Goal: Information Seeking & Learning: Find specific fact

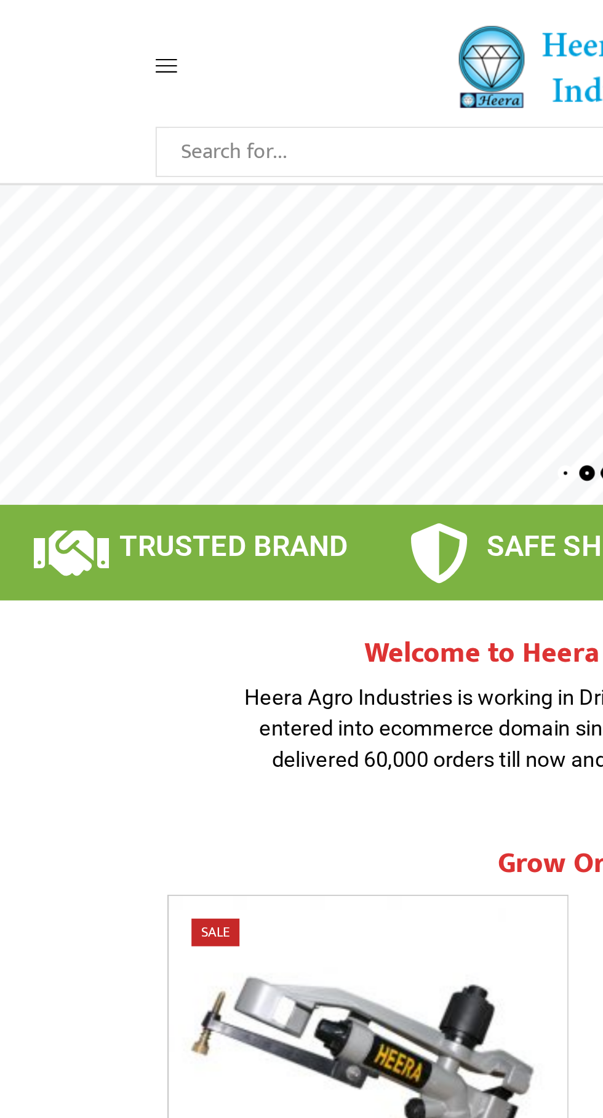
click at [93, 31] on span at bounding box center [109, 33] width 58 height 11
click at [92, 32] on span at bounding box center [109, 33] width 58 height 11
click at [130, 76] on input "Search input" at bounding box center [254, 78] width 334 height 25
type input "Rain pipe accessories"
click at [421, 66] on button "Search" at bounding box center [433, 78] width 25 height 25
